Goal: Task Accomplishment & Management: Use online tool/utility

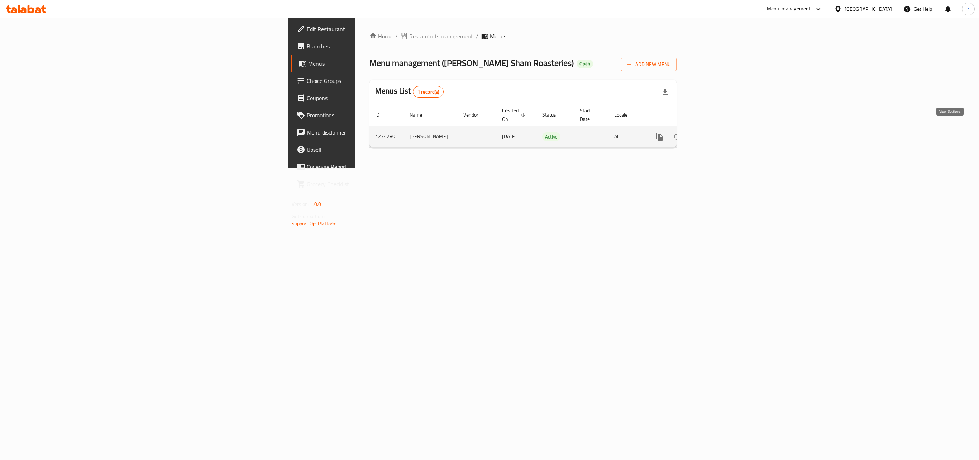
click at [716, 132] on icon "enhanced table" at bounding box center [711, 136] width 9 height 9
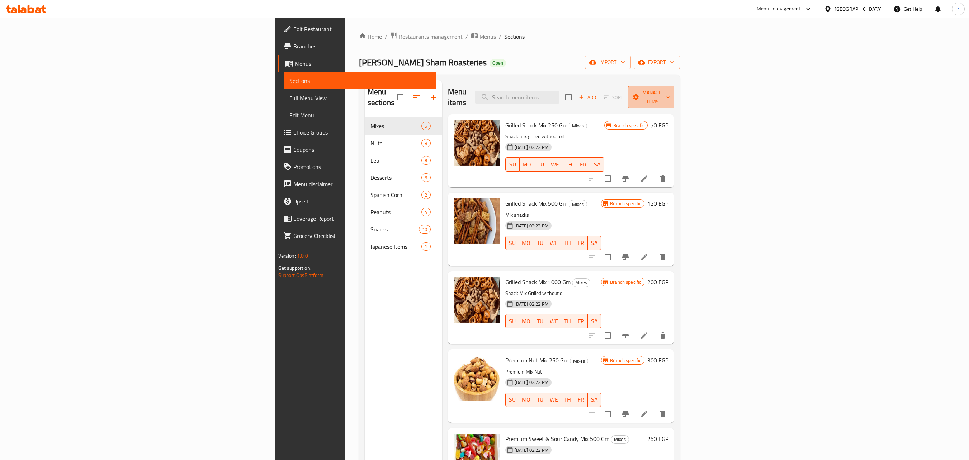
click at [676, 87] on button "Manage items" at bounding box center [652, 97] width 48 height 22
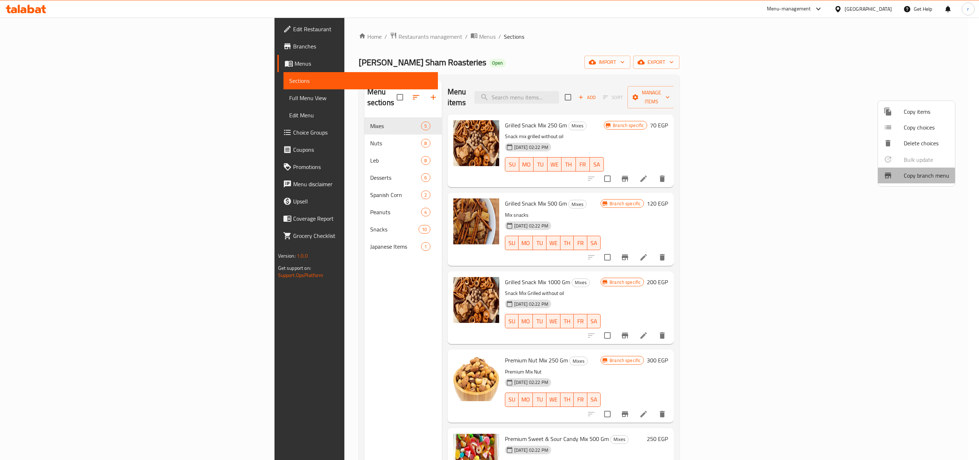
click at [902, 175] on div at bounding box center [894, 175] width 20 height 9
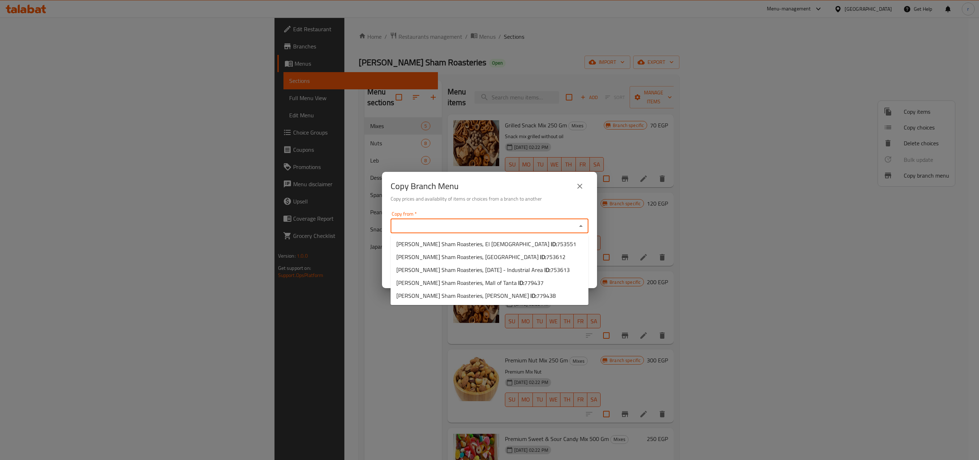
click at [452, 222] on input "Copy from   *" at bounding box center [484, 226] width 182 height 10
paste input "[PERSON_NAME] Sham Roasteries, [DATE] - Industrial Area"
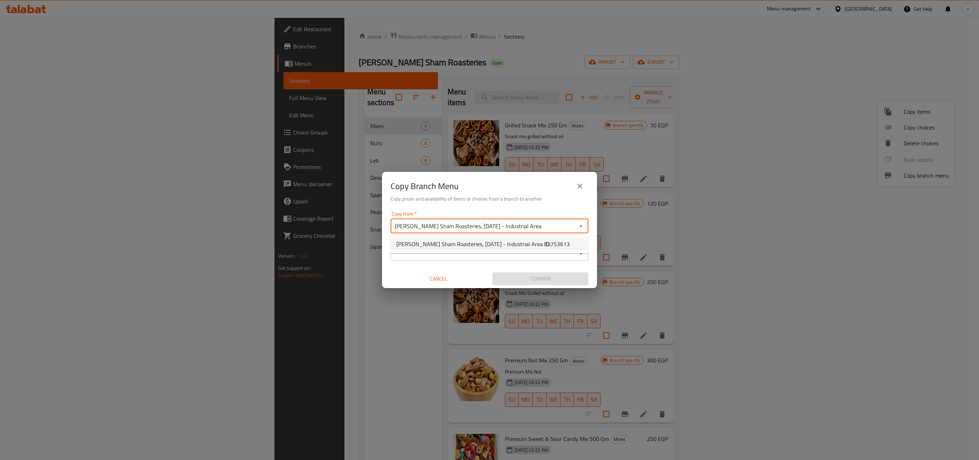
click at [518, 241] on span "[PERSON_NAME] Sham Roasteries, [DATE] - Industrial Area ID: 753613" at bounding box center [484, 243] width 174 height 9
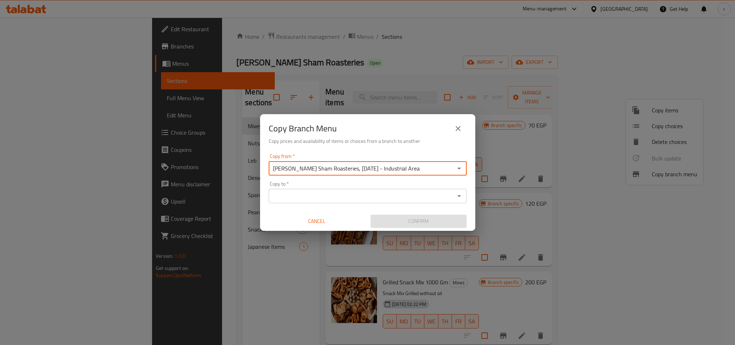
click at [414, 168] on input "[PERSON_NAME] Sham Roasteries, [DATE] - Industrial Area" at bounding box center [362, 168] width 182 height 10
drag, startPoint x: 423, startPoint y: 168, endPoint x: 428, endPoint y: 168, distance: 5.7
click at [424, 168] on input "[PERSON_NAME] Sham Roasteries, [DATE] - Industrial Area" at bounding box center [362, 168] width 182 height 10
click at [433, 167] on input "[PERSON_NAME] Sham Roasteries, [DATE] - Industrial Area" at bounding box center [362, 168] width 182 height 10
type input "[PERSON_NAME] Sham Roasteries, [DATE] - Industrial Area"
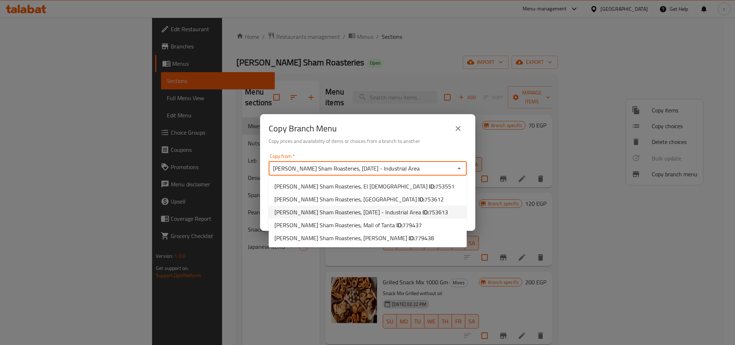
click at [429, 213] on span "753613" at bounding box center [437, 211] width 19 height 11
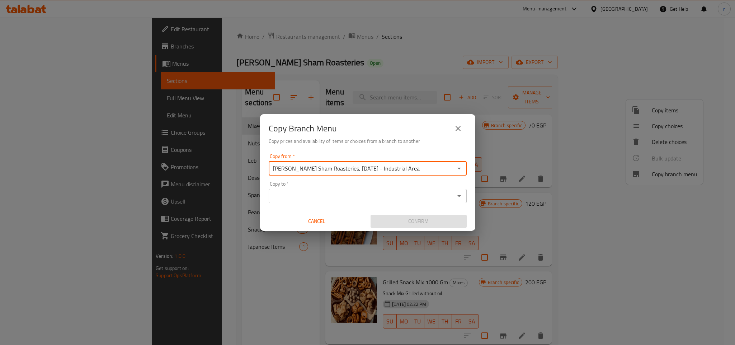
click at [419, 182] on div "Copy to   * Copy to *" at bounding box center [368, 192] width 198 height 22
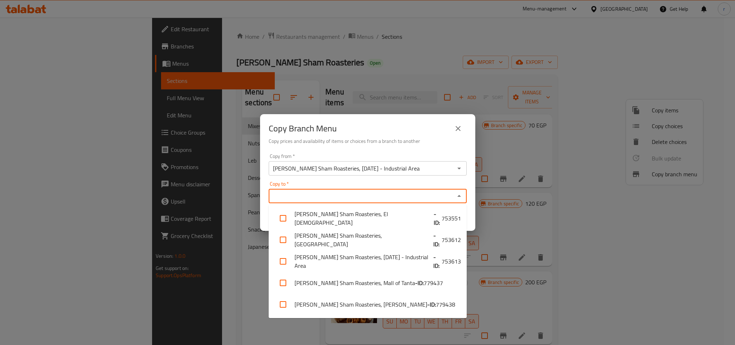
click at [382, 194] on input "Copy to   *" at bounding box center [362, 196] width 182 height 10
click at [284, 305] on input "checkbox" at bounding box center [282, 303] width 17 height 17
checkbox input "true"
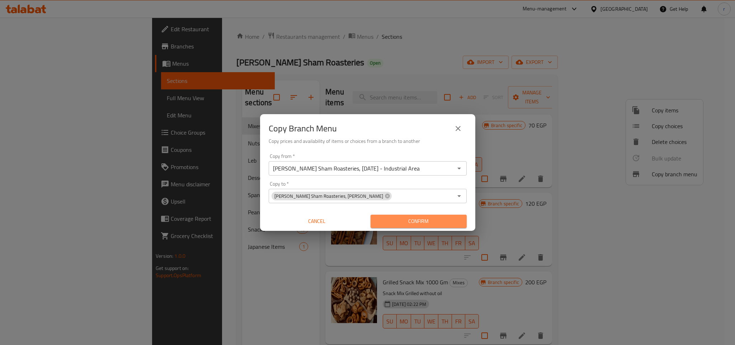
click at [425, 223] on span "Confirm" at bounding box center [418, 221] width 85 height 9
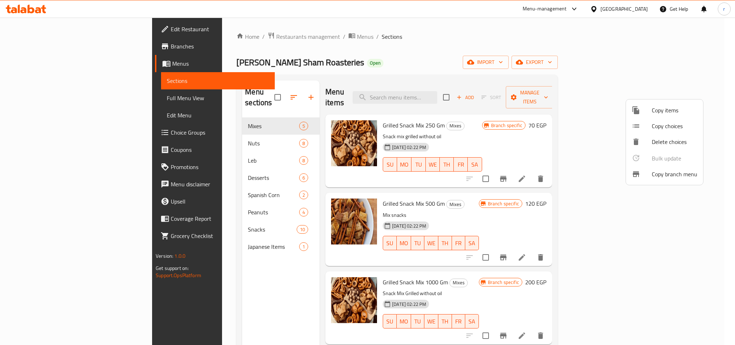
drag, startPoint x: 133, startPoint y: 2, endPoint x: 14, endPoint y: 7, distance: 118.4
click at [14, 7] on div at bounding box center [367, 172] width 735 height 345
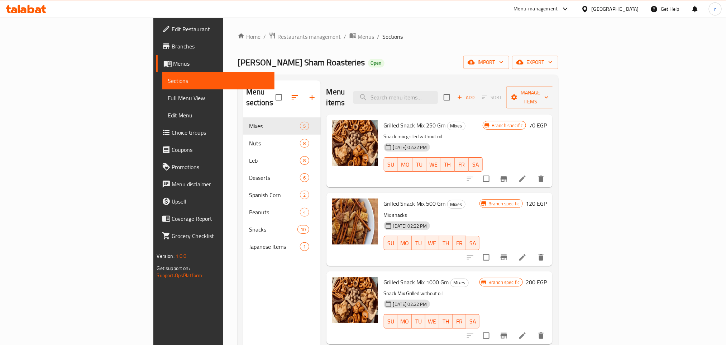
click at [32, 10] on icon at bounding box center [26, 9] width 41 height 9
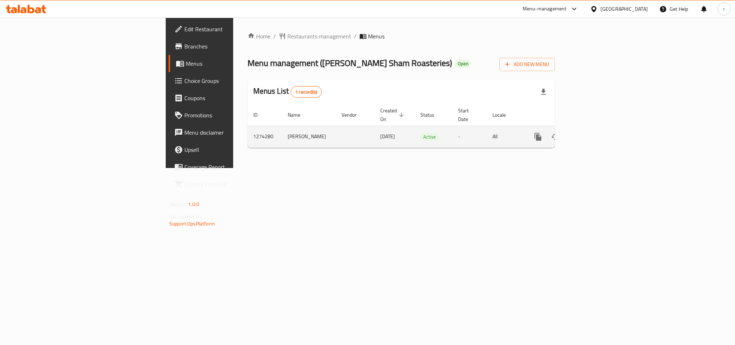
click at [593, 133] on icon "enhanced table" at bounding box center [589, 136] width 6 height 6
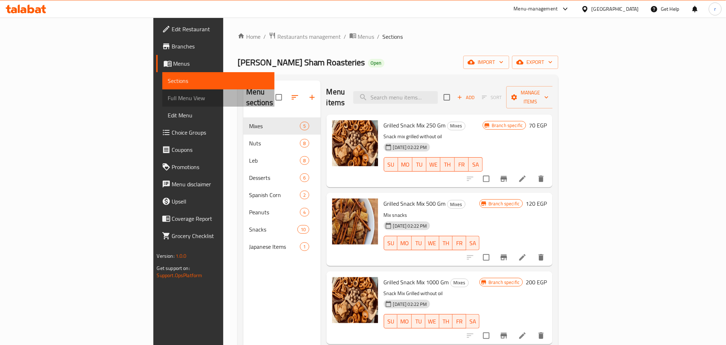
click at [168, 95] on span "Full Menu View" at bounding box center [218, 98] width 101 height 9
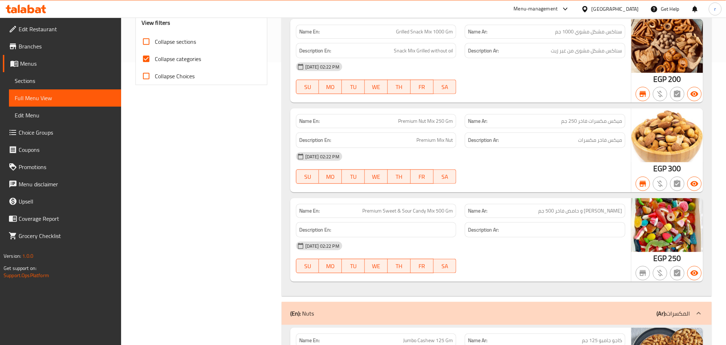
scroll to position [215, 0]
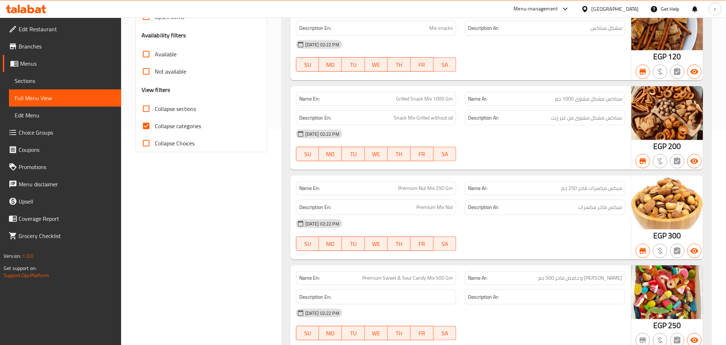
click at [147, 129] on input "Collapse categories" at bounding box center [146, 125] width 17 height 17
checkbox input "false"
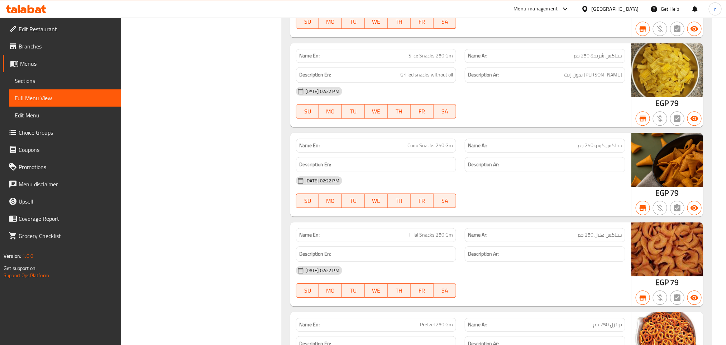
scroll to position [3670, 0]
